Goal: Information Seeking & Learning: Learn about a topic

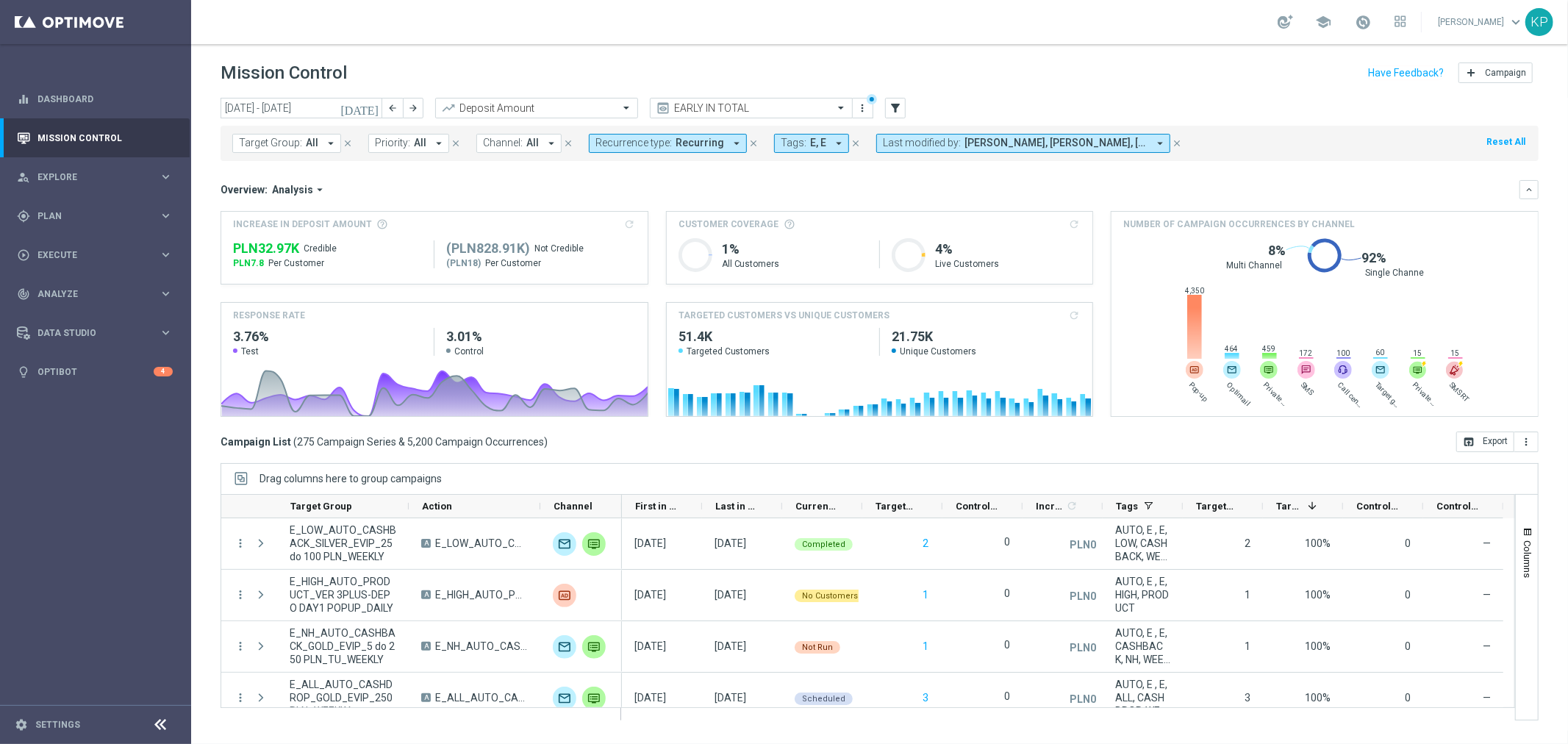
click at [639, 141] on span "Recurrence type:" at bounding box center [633, 143] width 77 height 13
click at [596, 223] on div "Non-Recurring" at bounding box center [648, 225] width 105 height 24
click at [597, 246] on div "Recurring" at bounding box center [648, 249] width 105 height 24
click at [532, 189] on div "Overview: Analysis arrow_drop_down" at bounding box center [870, 189] width 1298 height 13
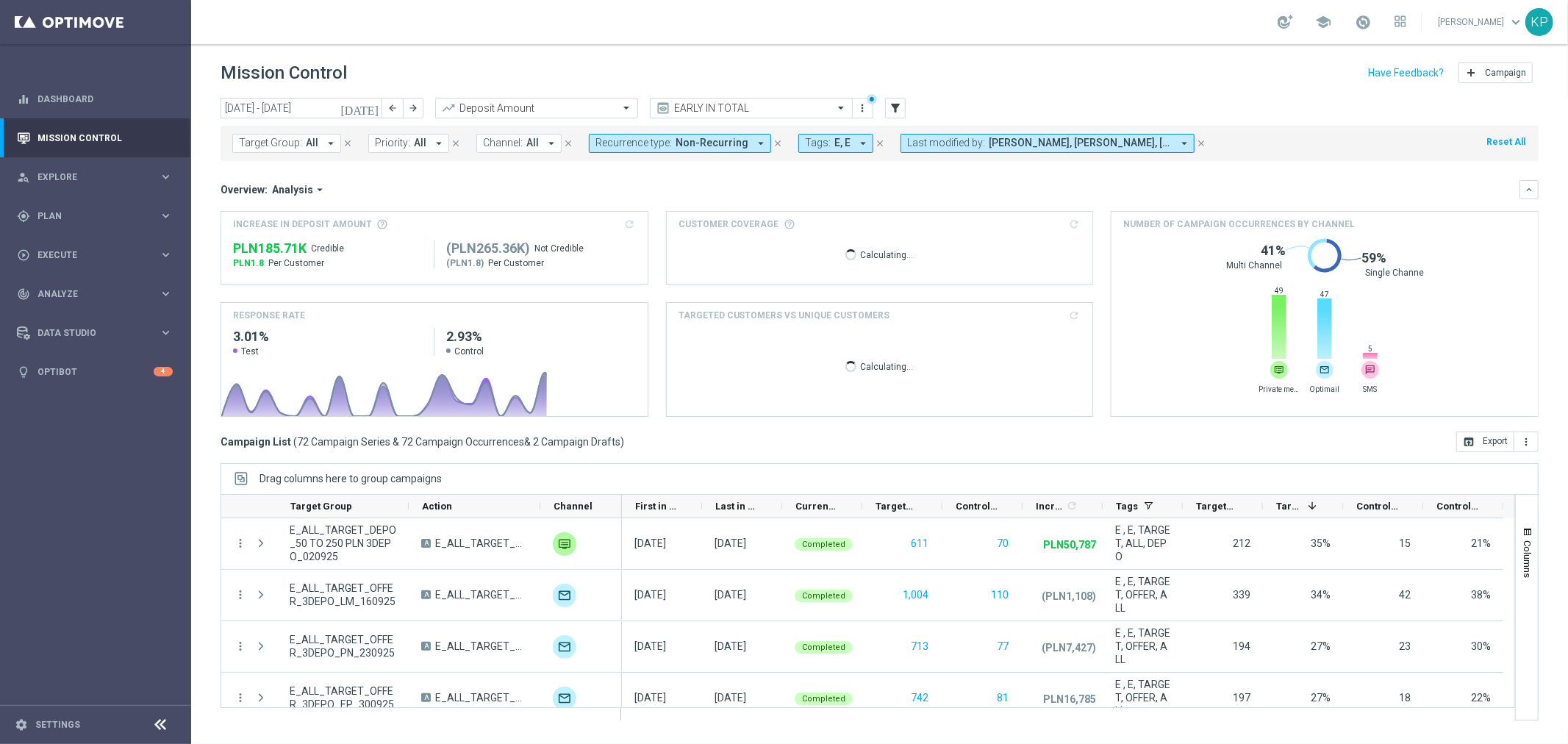
click at [369, 107] on icon "[DATE]" at bounding box center [361, 108] width 40 height 13
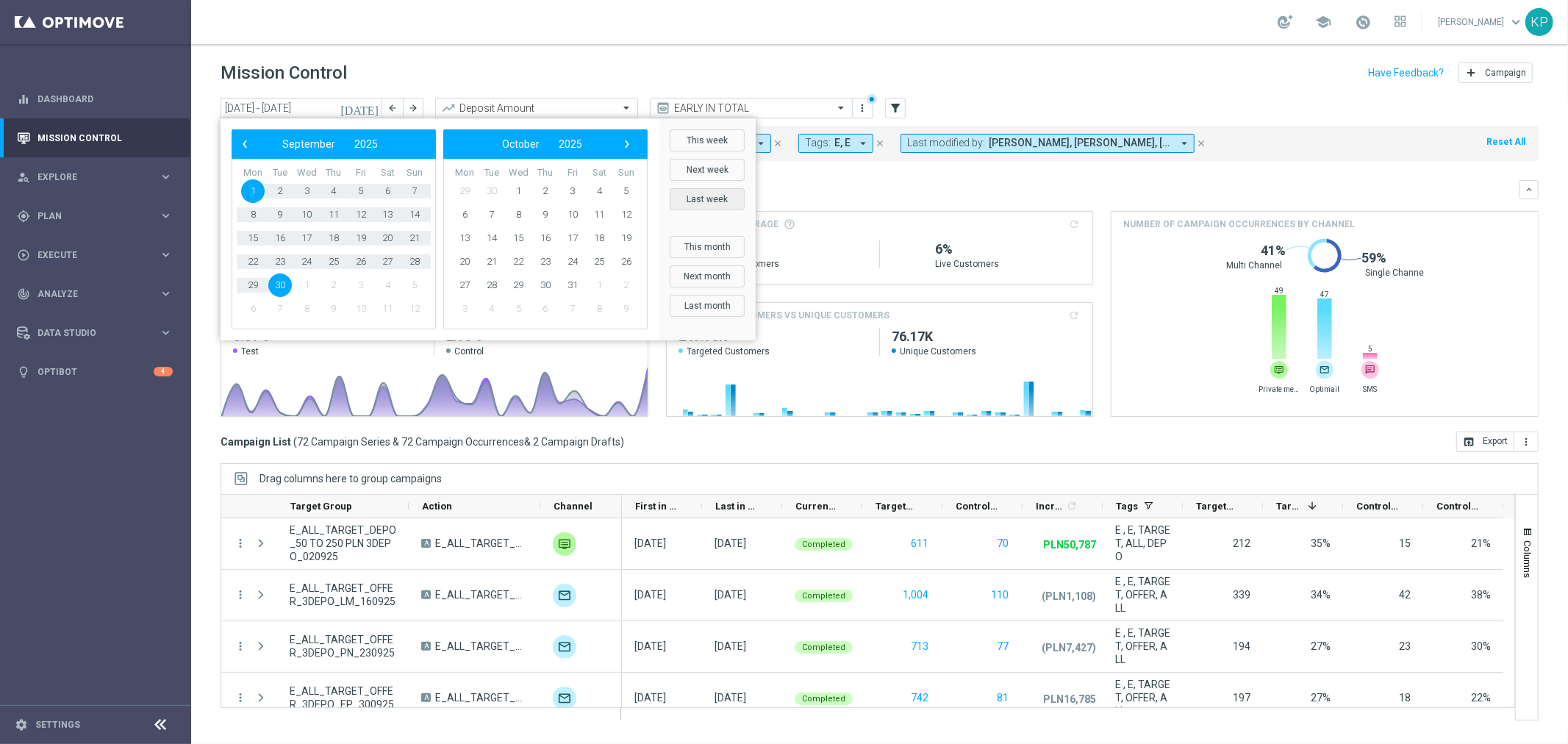
click at [714, 196] on button "Last week" at bounding box center [706, 199] width 75 height 22
type input "[DATE] - [DATE]"
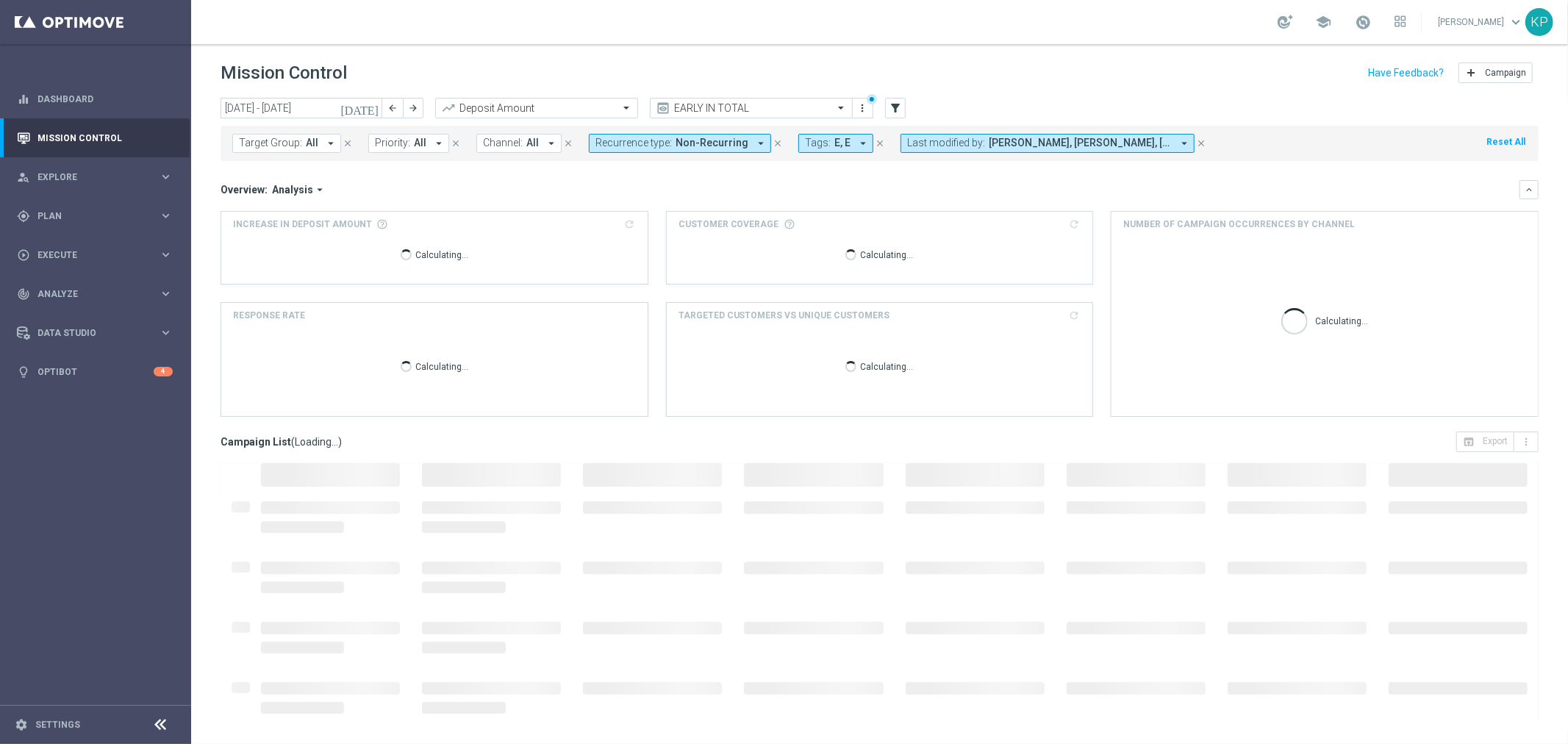
click at [937, 184] on div "Overview: Analysis arrow_drop_down" at bounding box center [870, 189] width 1298 height 13
click at [1362, 24] on span at bounding box center [1362, 22] width 16 height 16
click at [1136, 47] on header "Mission Control add Campaign" at bounding box center [879, 71] width 1376 height 54
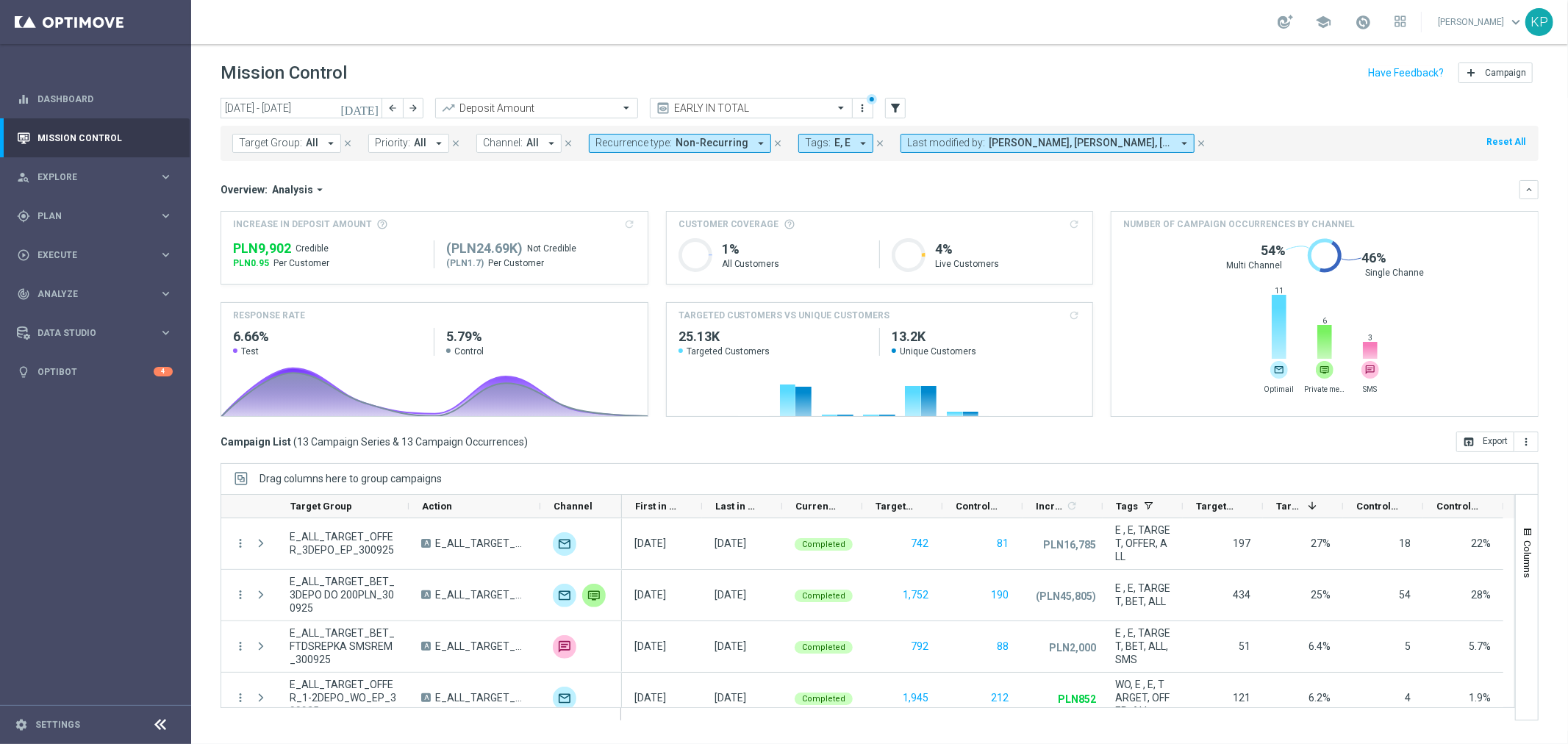
click at [1122, 47] on header "Mission Control add Campaign" at bounding box center [879, 71] width 1376 height 54
click at [1532, 189] on icon "keyboard_arrow_down" at bounding box center [1528, 190] width 10 height 10
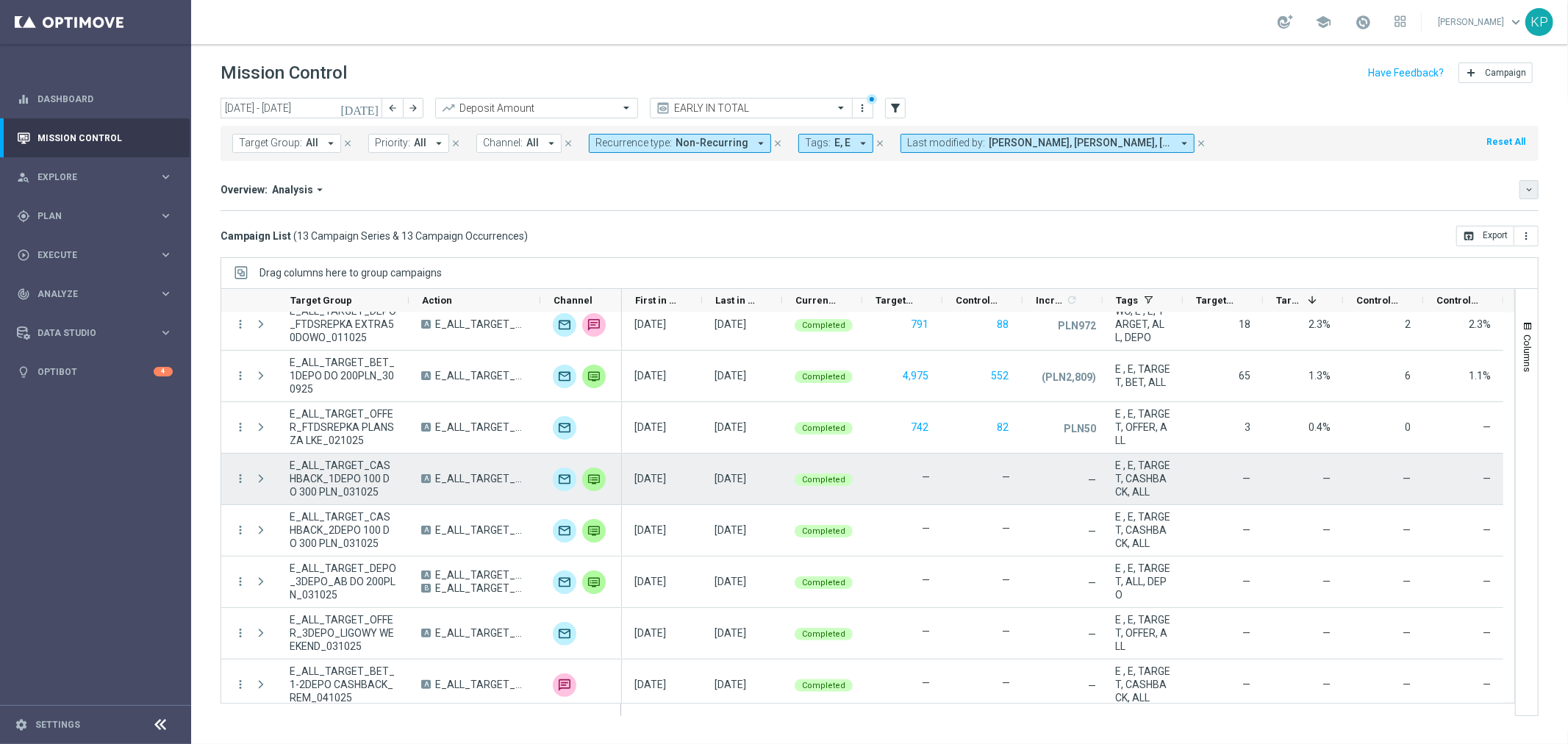
scroll to position [278, 0]
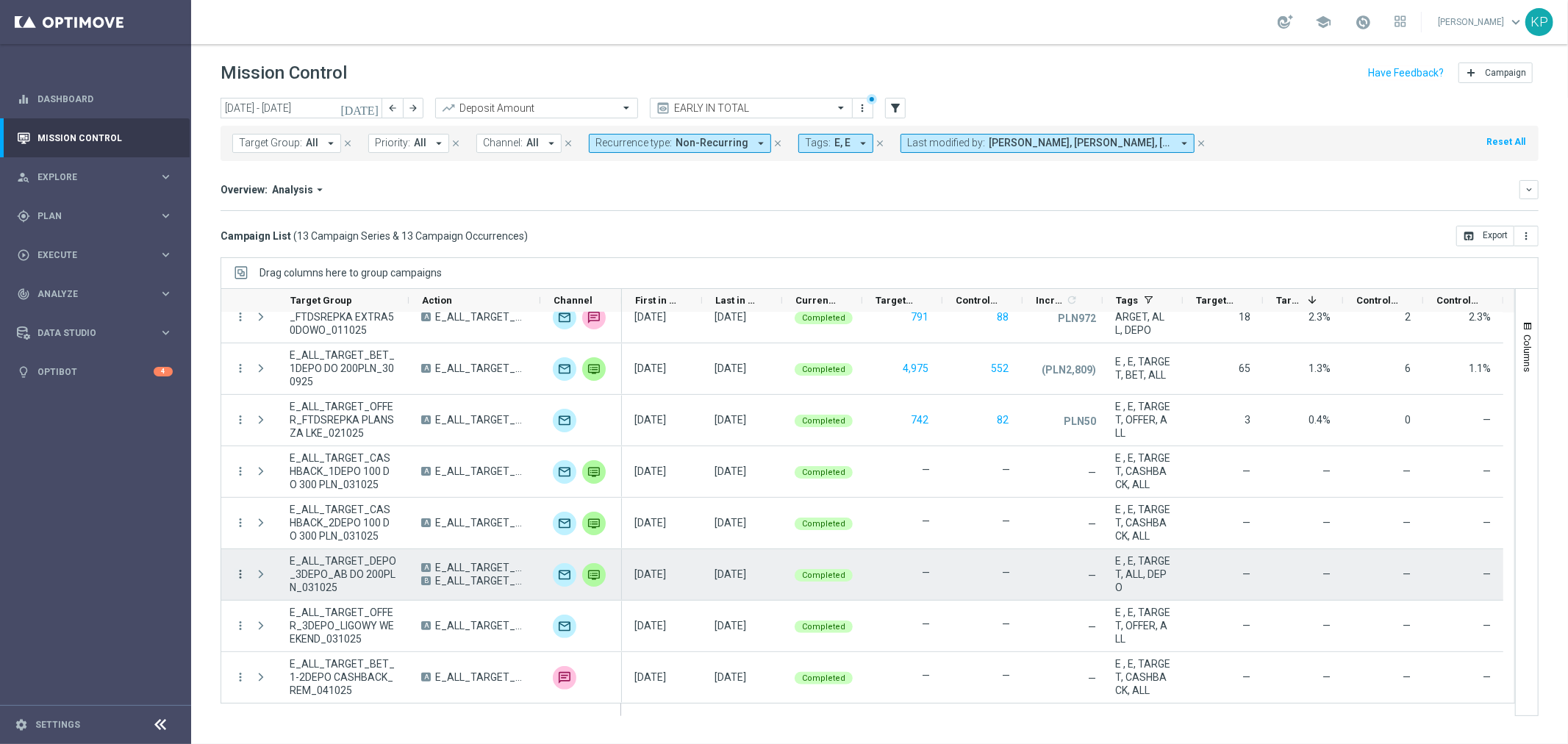
click at [238, 574] on icon "more_vert" at bounding box center [240, 573] width 13 height 13
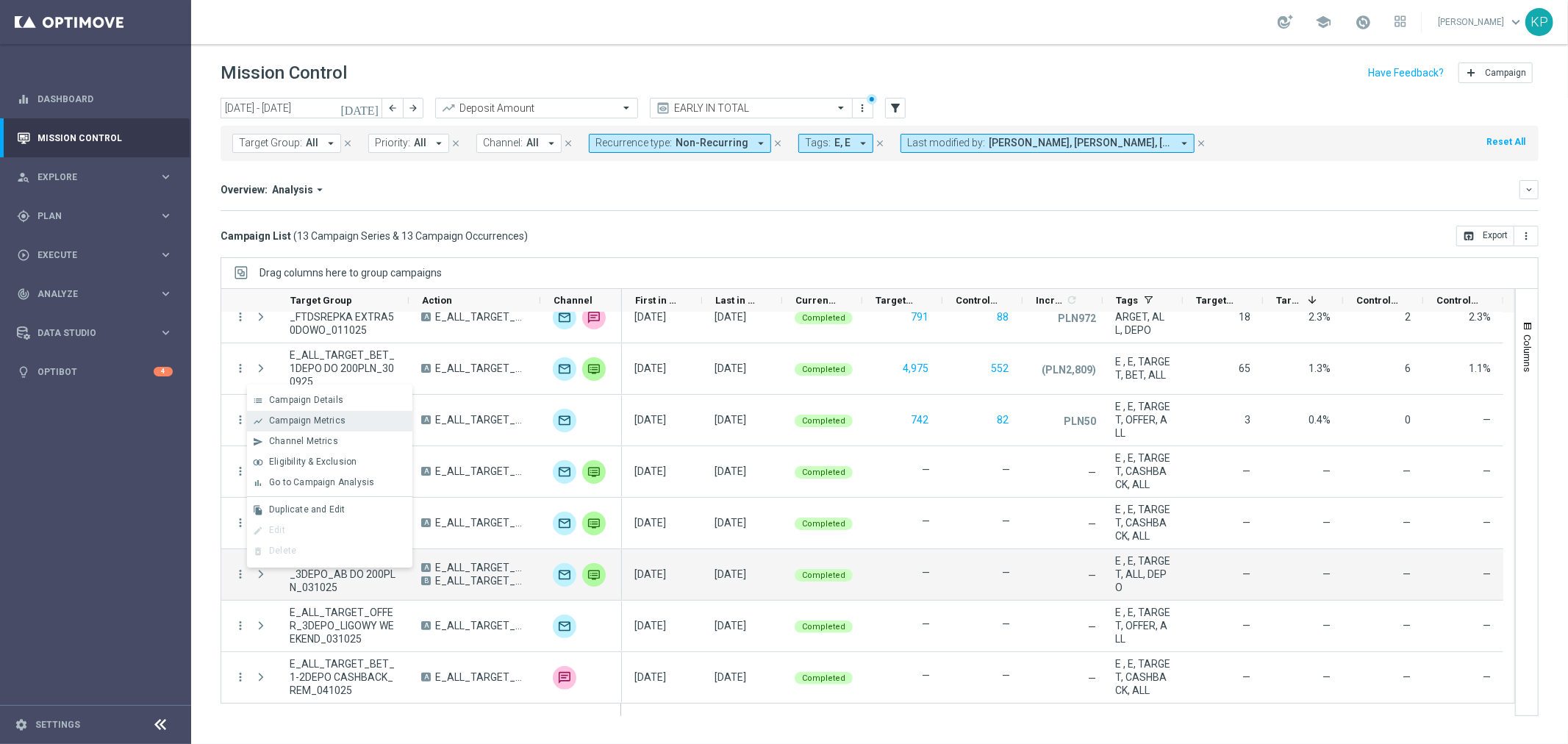
click at [310, 419] on span "Campaign Metrics" at bounding box center [307, 420] width 77 height 10
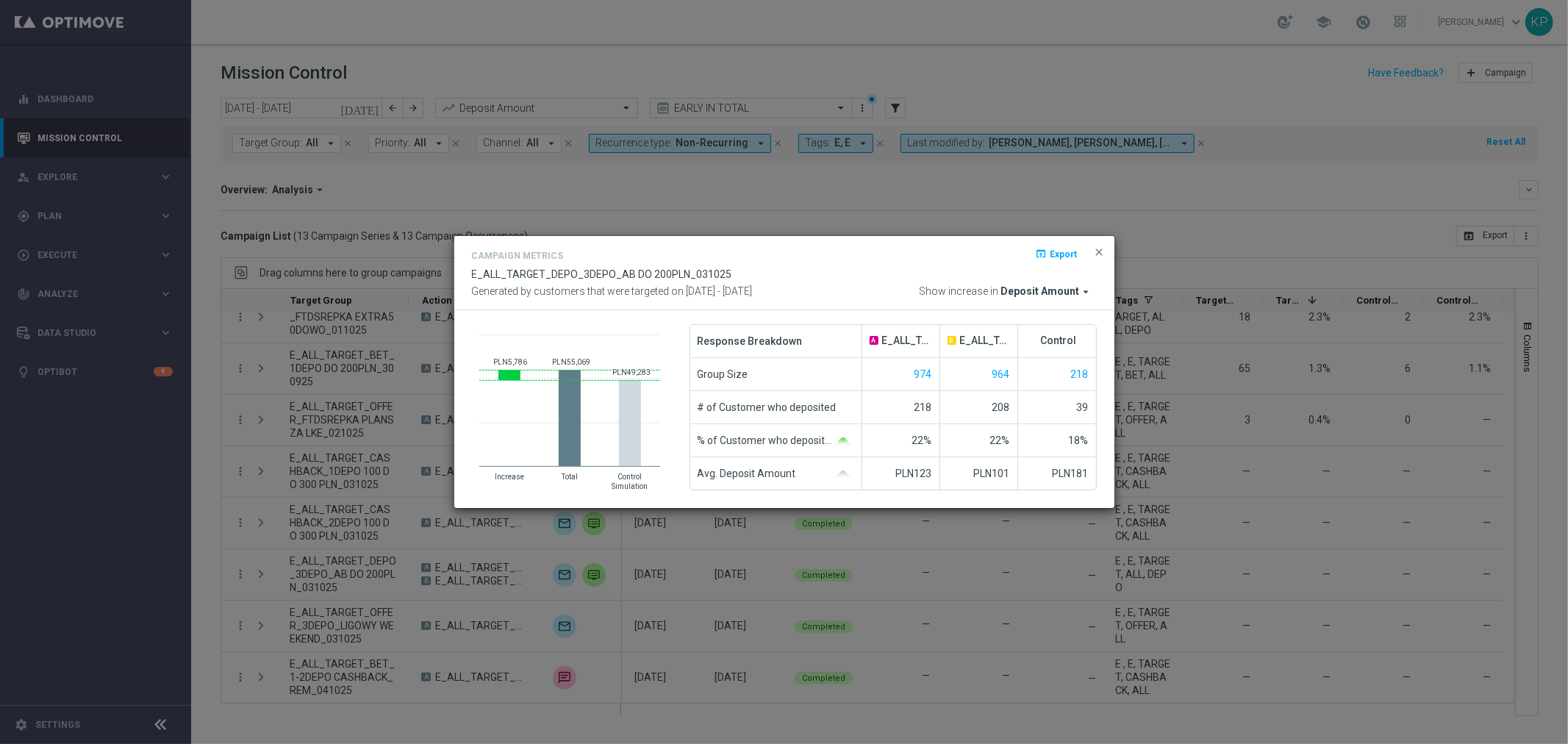
click at [884, 286] on div "Generated by customers that were targeted on [DATE] - [DATE] Show increase in D…" at bounding box center [784, 292] width 647 height 13
click at [1099, 249] on span "close" at bounding box center [1100, 253] width 12 height 12
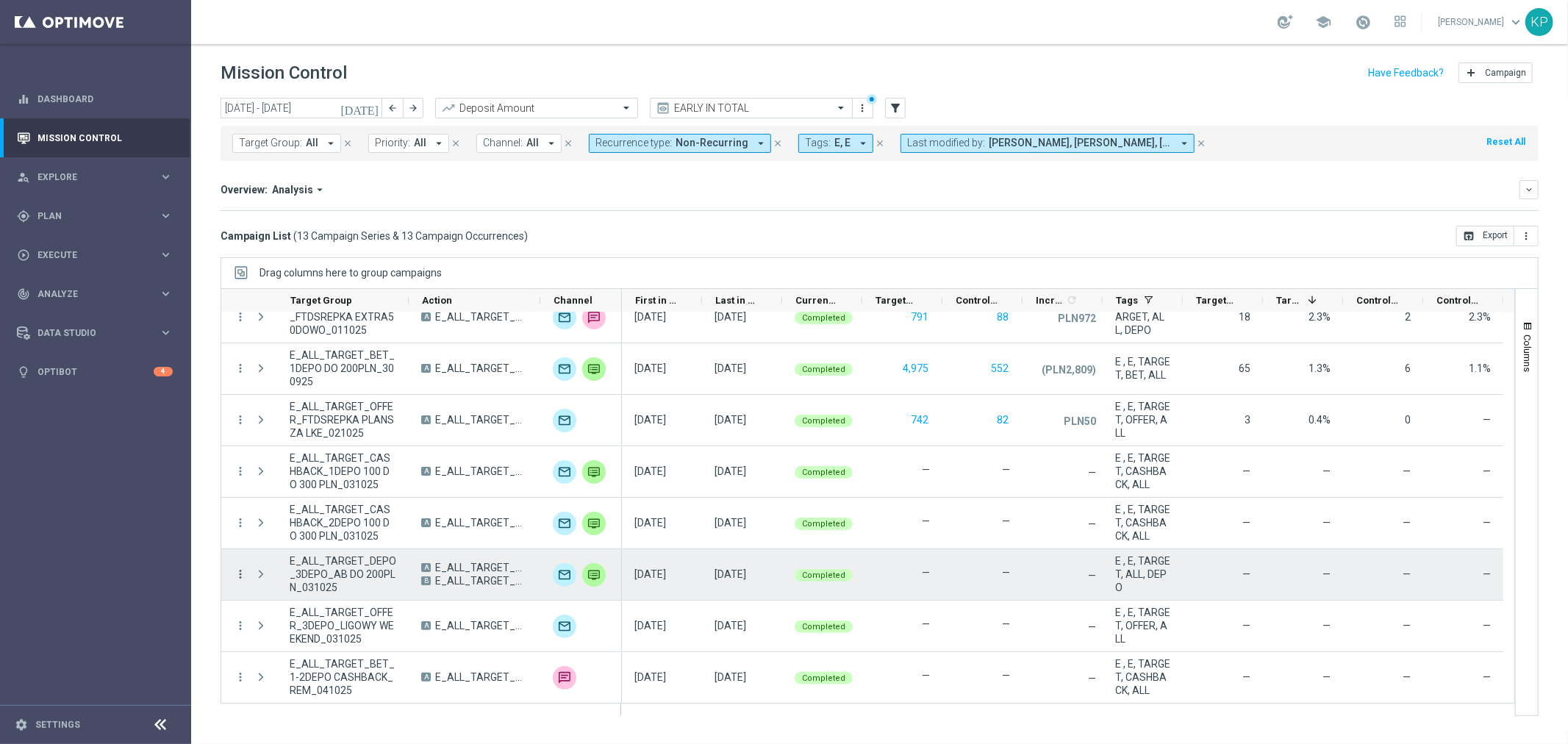
click at [241, 568] on icon "more_vert" at bounding box center [240, 573] width 13 height 13
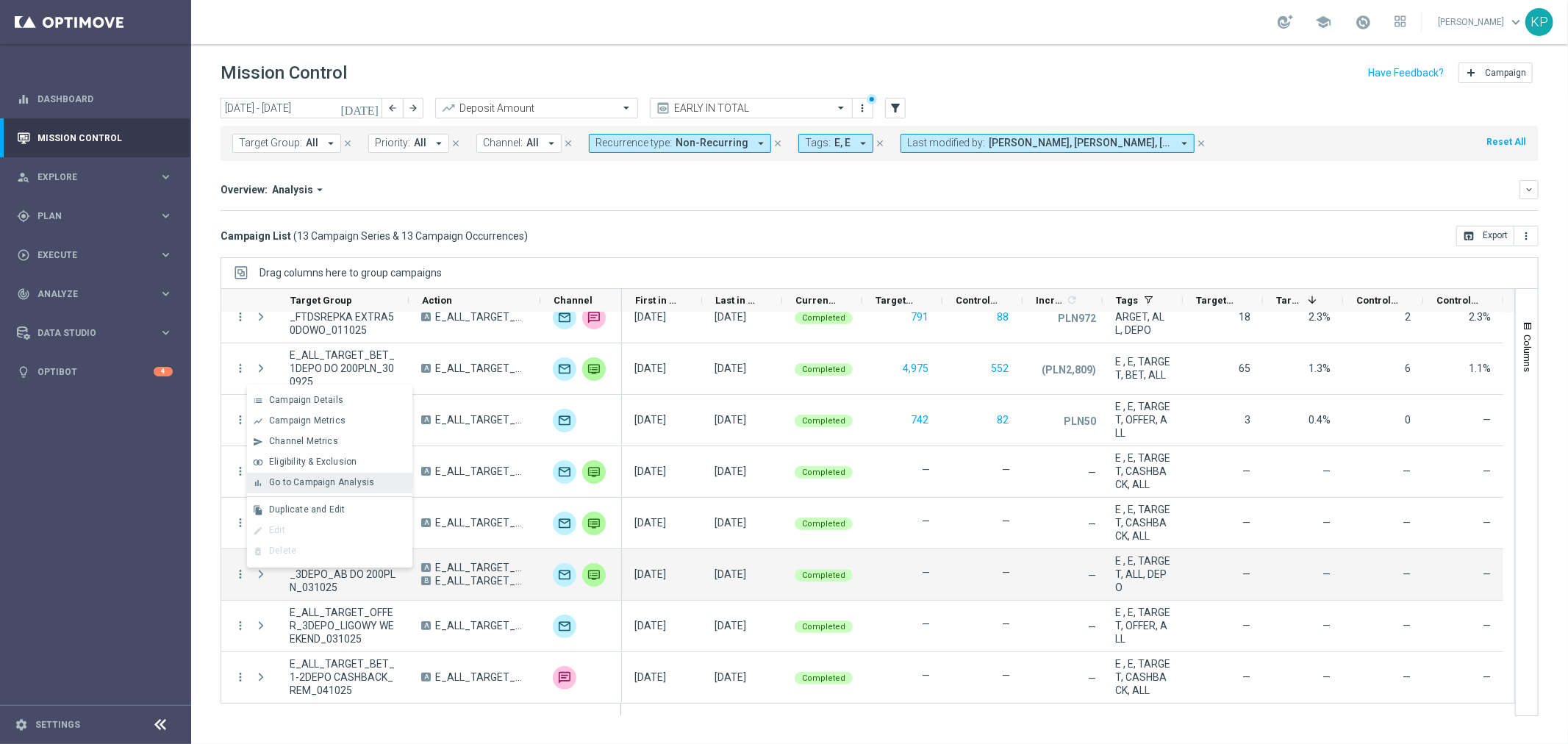
click at [327, 477] on span "Go to Campaign Analysis" at bounding box center [321, 482] width 105 height 10
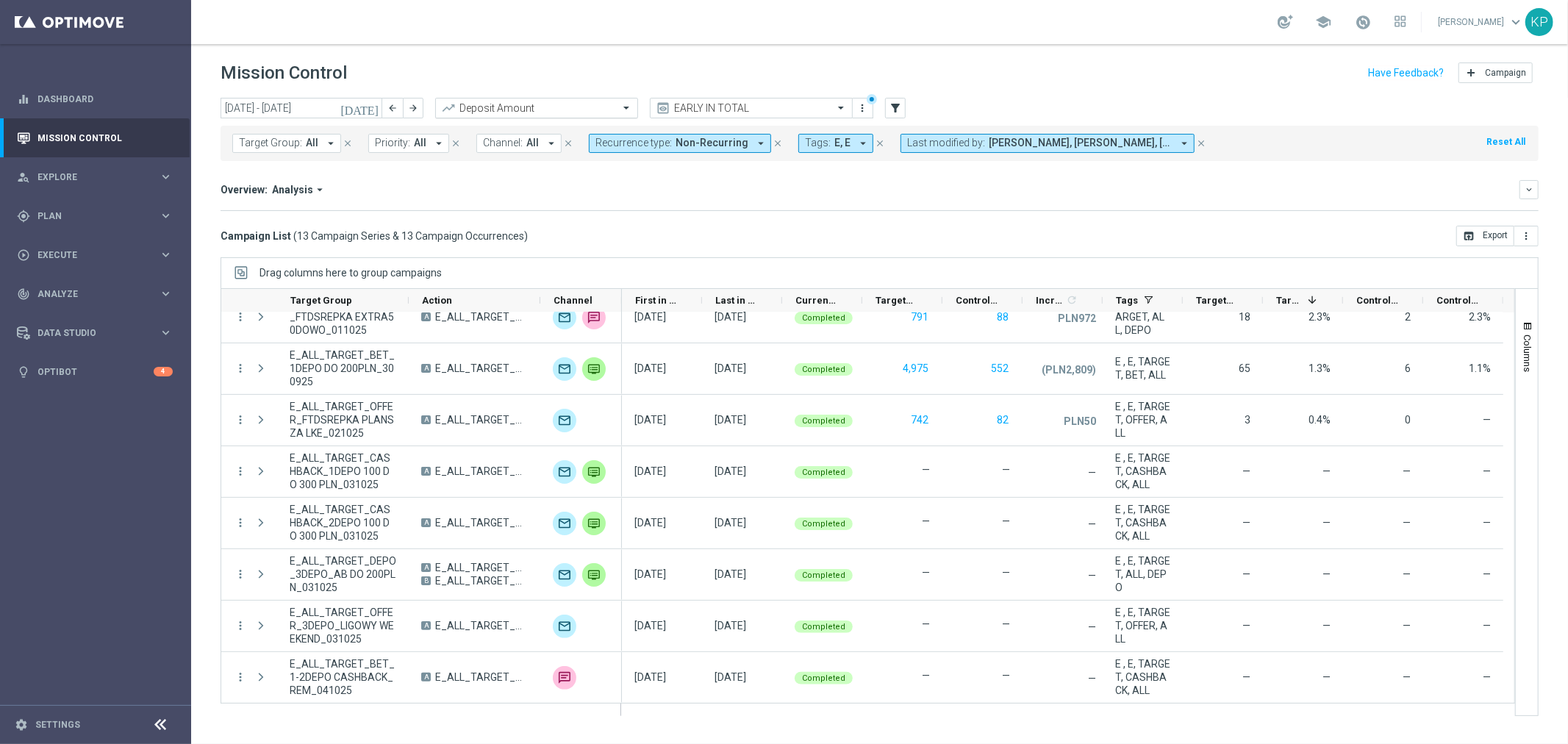
click at [485, 108] on input "text" at bounding box center [521, 108] width 157 height 13
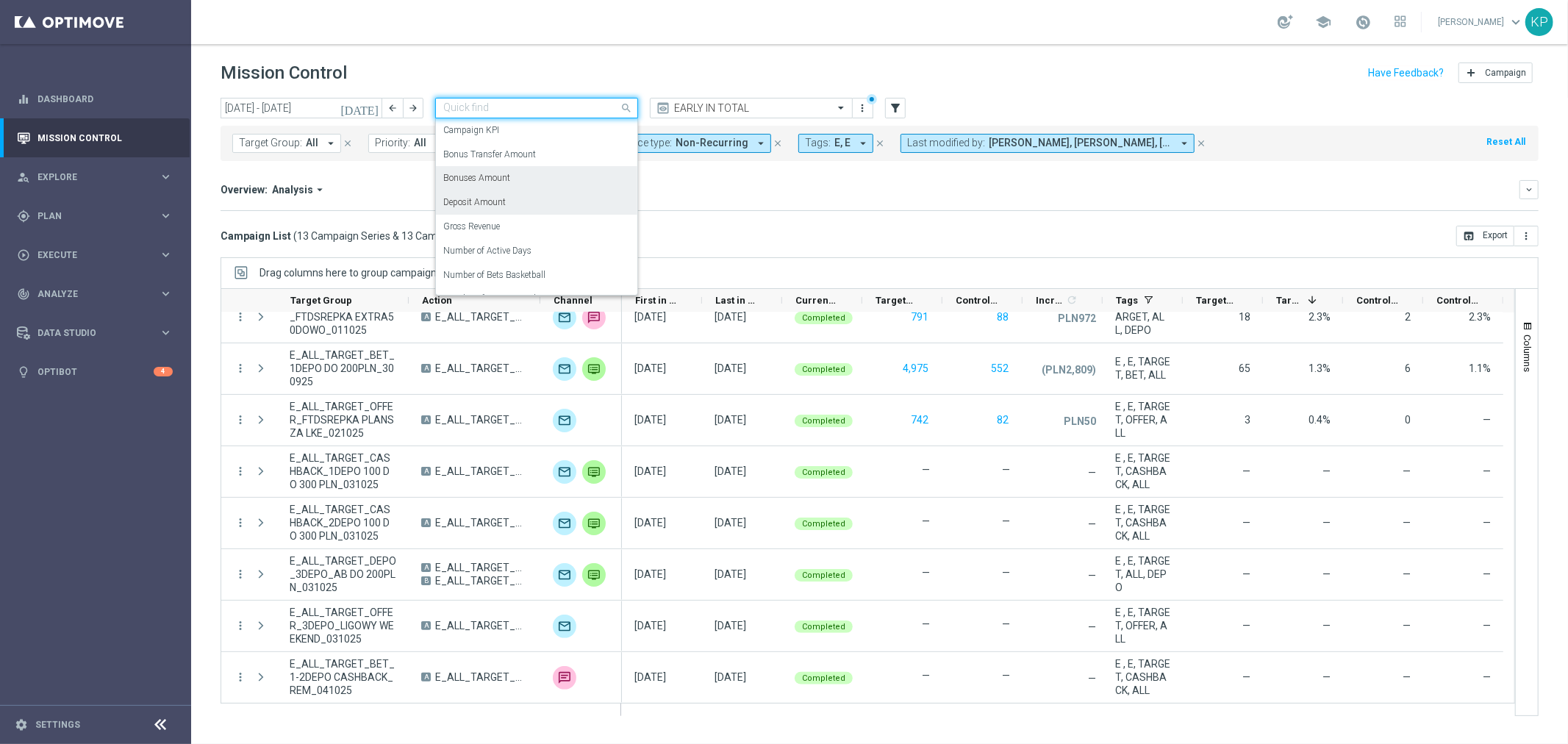
click at [478, 175] on label "Bonuses Amount" at bounding box center [476, 178] width 67 height 13
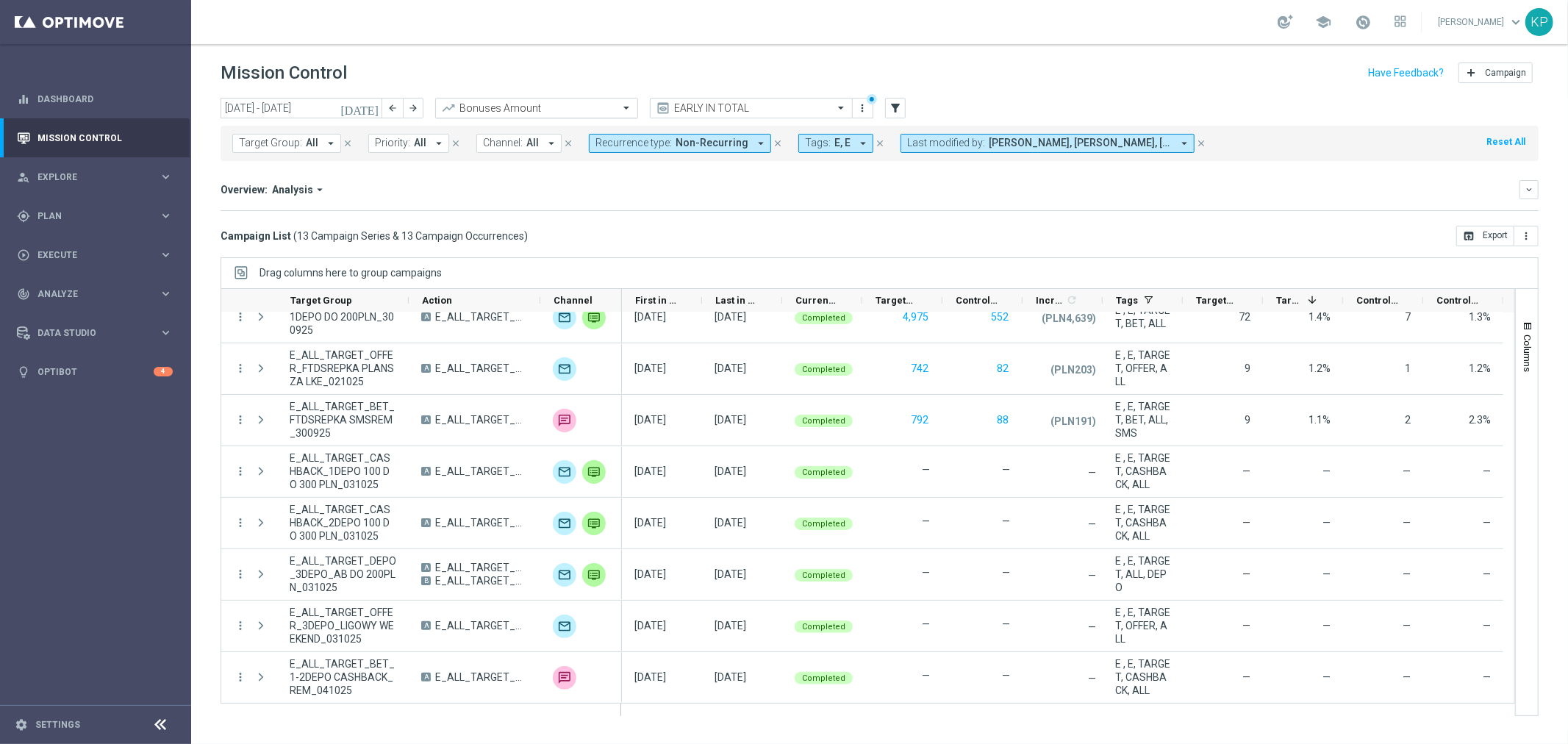
click at [497, 107] on input "text" at bounding box center [521, 108] width 157 height 13
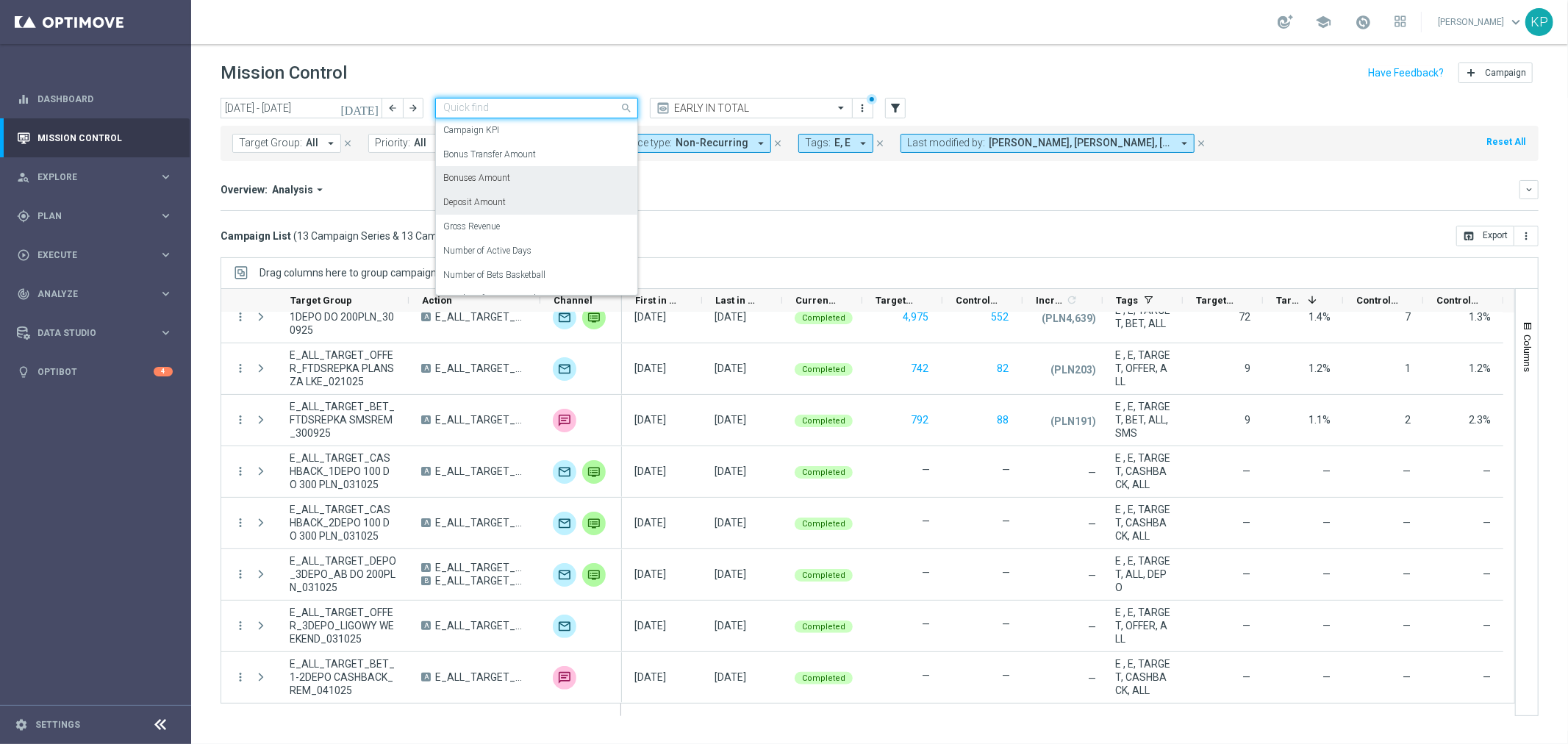
click at [480, 211] on div "Deposit Amount" at bounding box center [536, 203] width 187 height 24
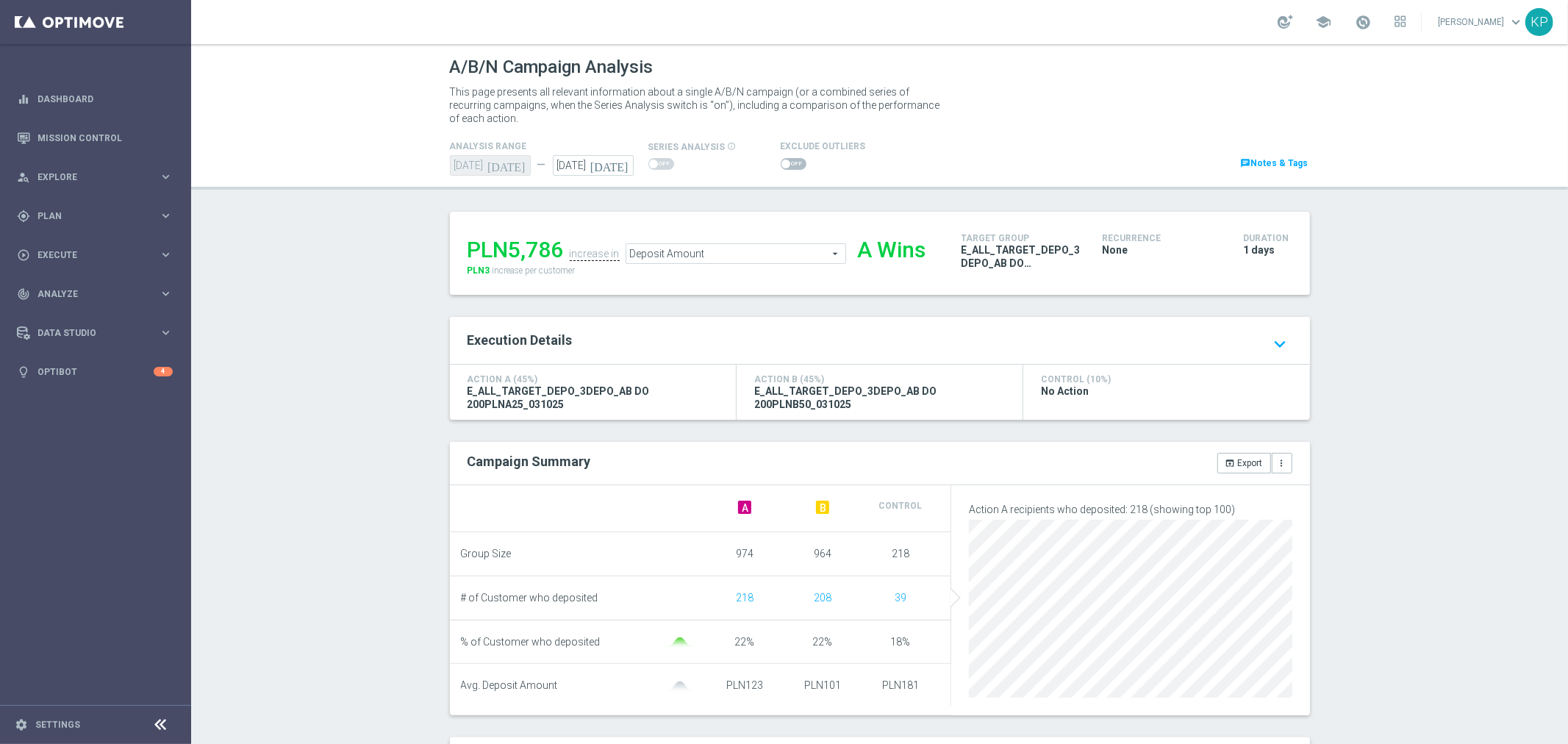
click at [781, 160] on span at bounding box center [793, 164] width 26 height 12
click at [781, 160] on input "checkbox" at bounding box center [793, 164] width 26 height 12
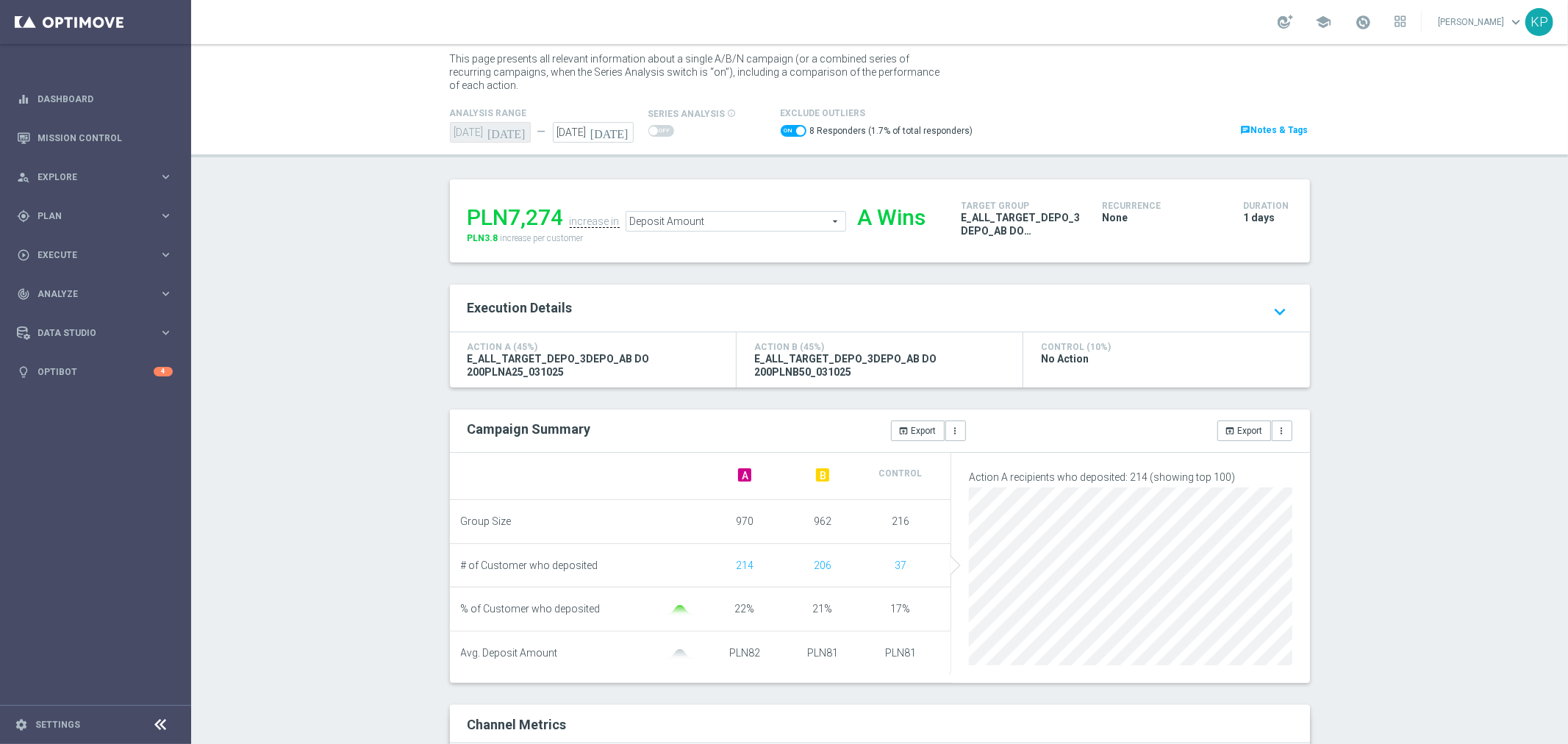
scroll to position [31, 0]
click at [796, 133] on span at bounding box center [800, 133] width 9 height 9
click at [789, 133] on input "checkbox" at bounding box center [793, 133] width 26 height 12
click at [780, 137] on span at bounding box center [793, 133] width 26 height 12
click at [780, 137] on input "checkbox" at bounding box center [793, 133] width 26 height 12
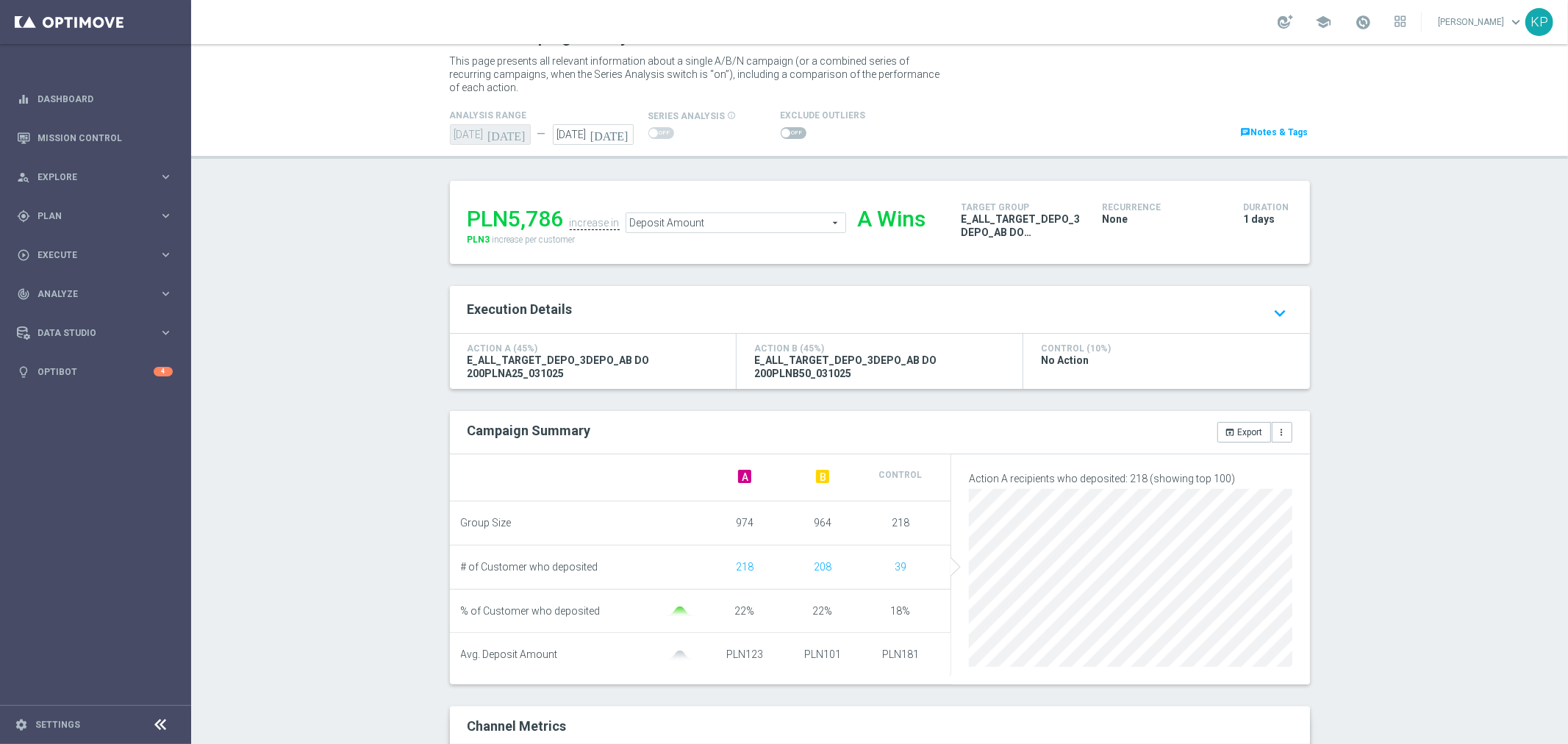
checkbox input "true"
